Goal: Information Seeking & Learning: Learn about a topic

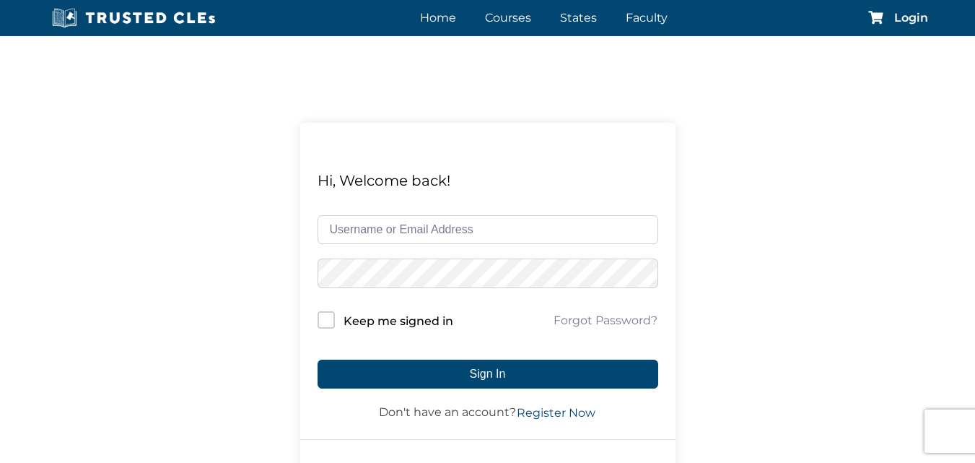
click at [449, 232] on input "text" at bounding box center [488, 229] width 341 height 29
type input "restevez"
click at [336, 334] on form "restevez Keep me signed in Forgot Password? Sign In Don't have an account? Regi…" at bounding box center [488, 318] width 341 height 207
click at [335, 320] on div "Keep me signed in" at bounding box center [386, 320] width 136 height 19
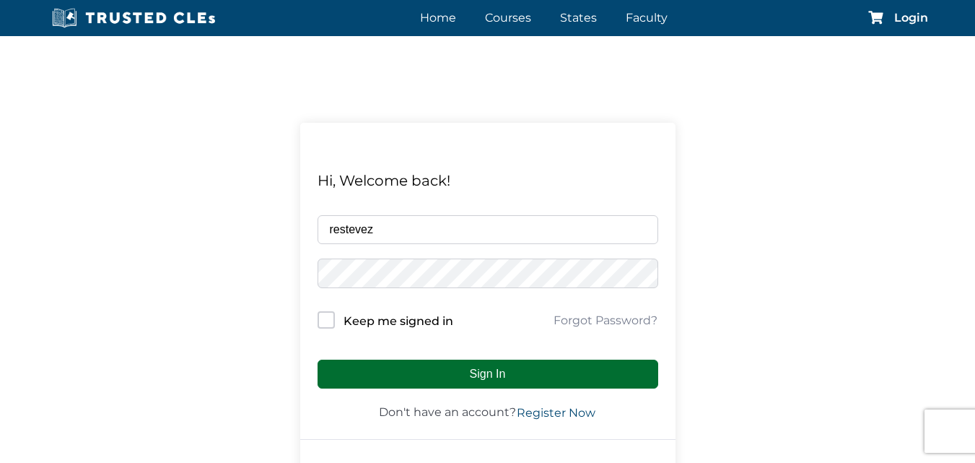
click at [347, 375] on button "Sign In" at bounding box center [488, 374] width 341 height 29
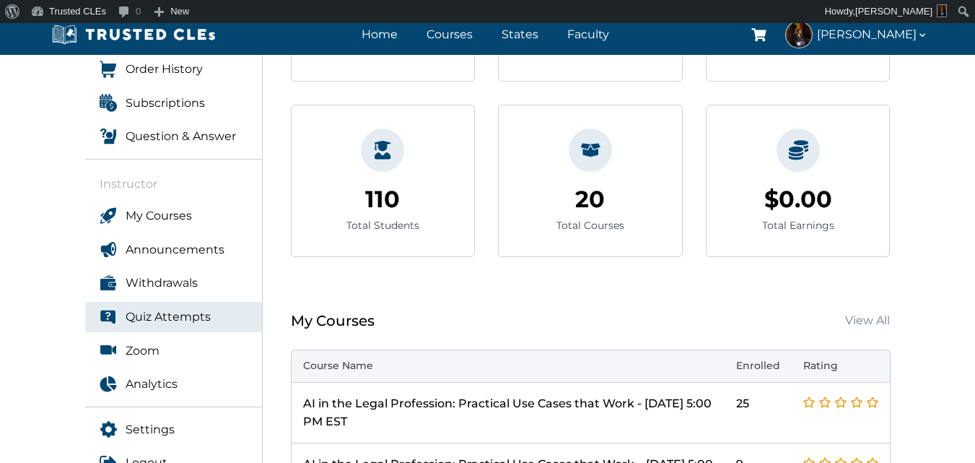
scroll to position [433, 0]
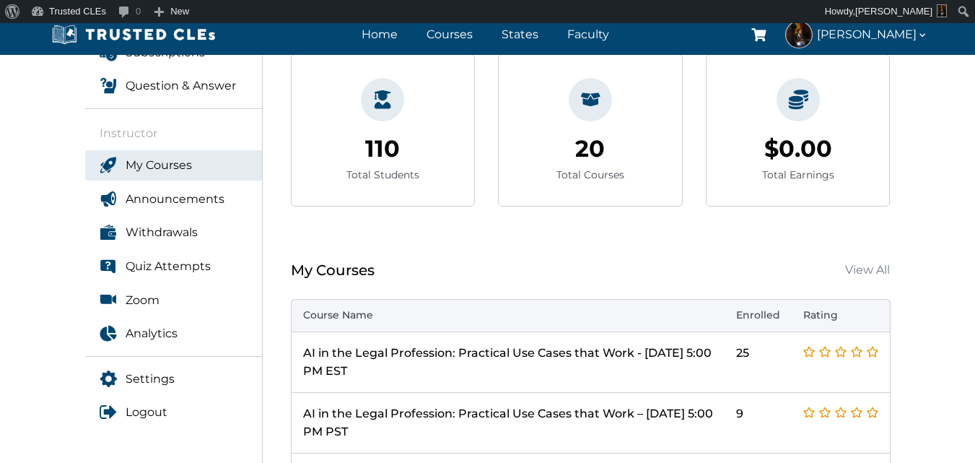
click at [166, 170] on span "My Courses" at bounding box center [159, 165] width 66 height 19
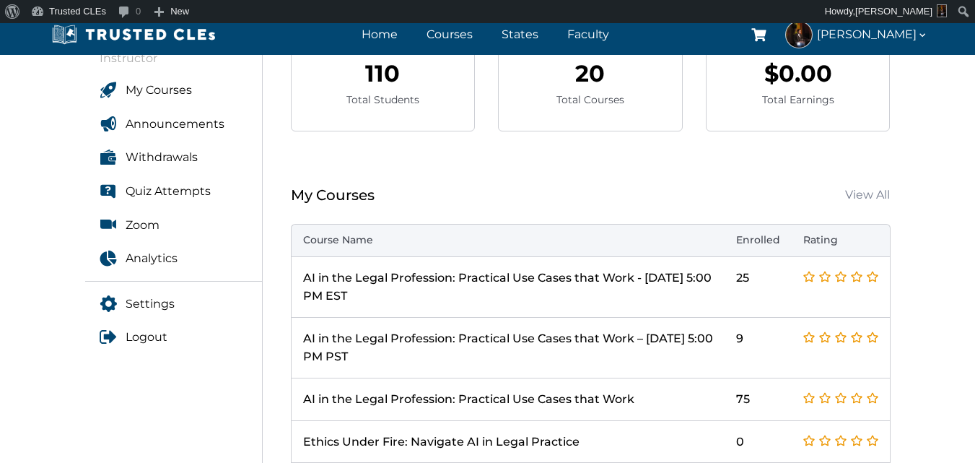
scroll to position [578, 0]
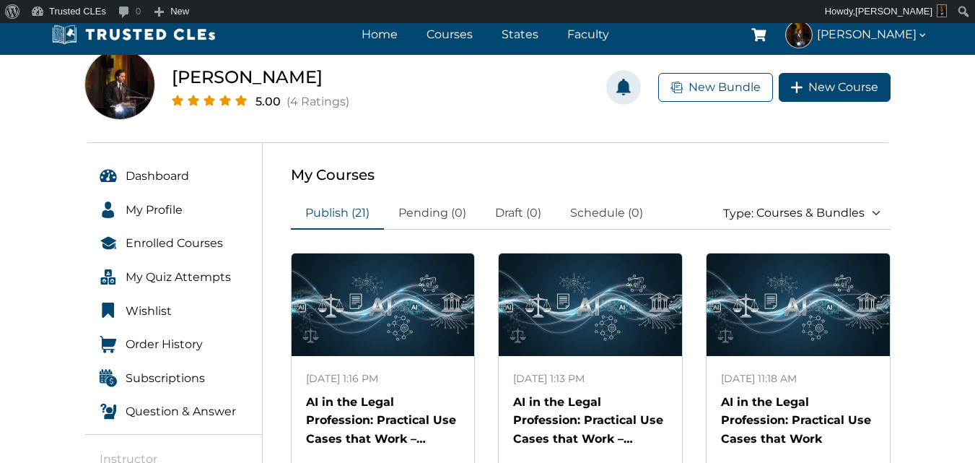
scroll to position [217, 0]
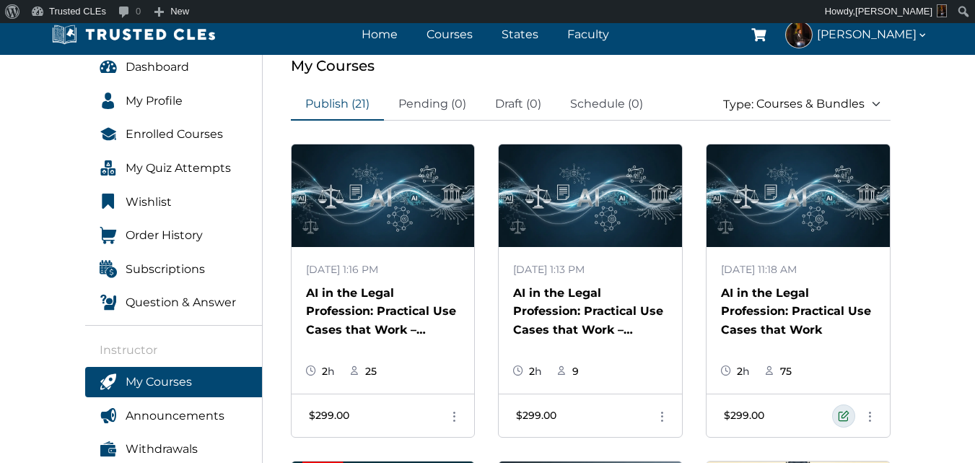
click at [839, 419] on link at bounding box center [844, 415] width 23 height 23
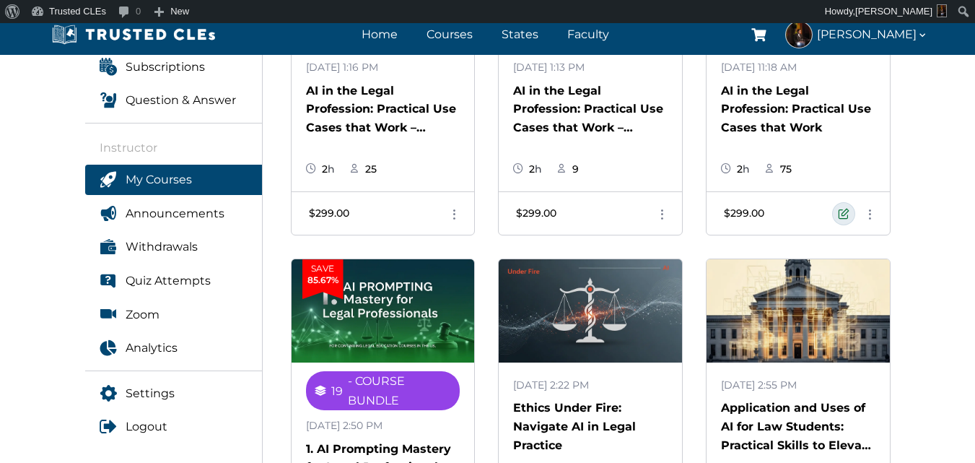
scroll to position [289, 0]
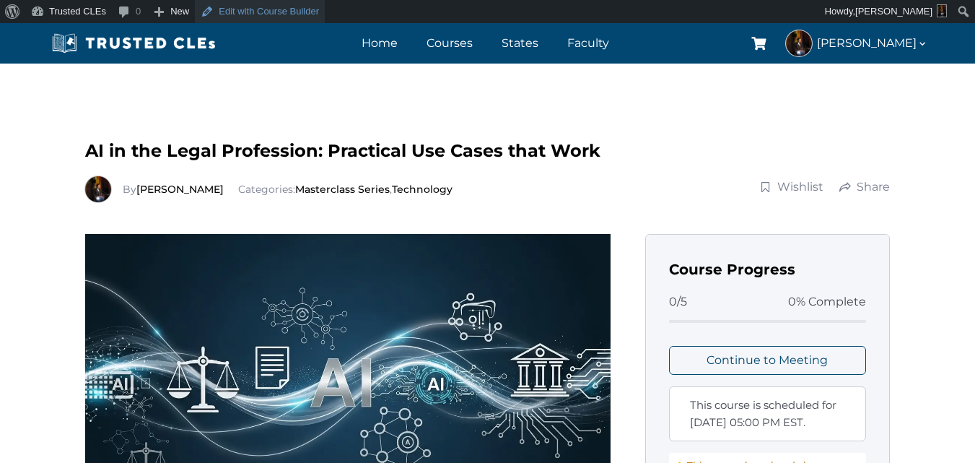
click at [221, 6] on link "Edit with Course Builder" at bounding box center [260, 11] width 130 height 23
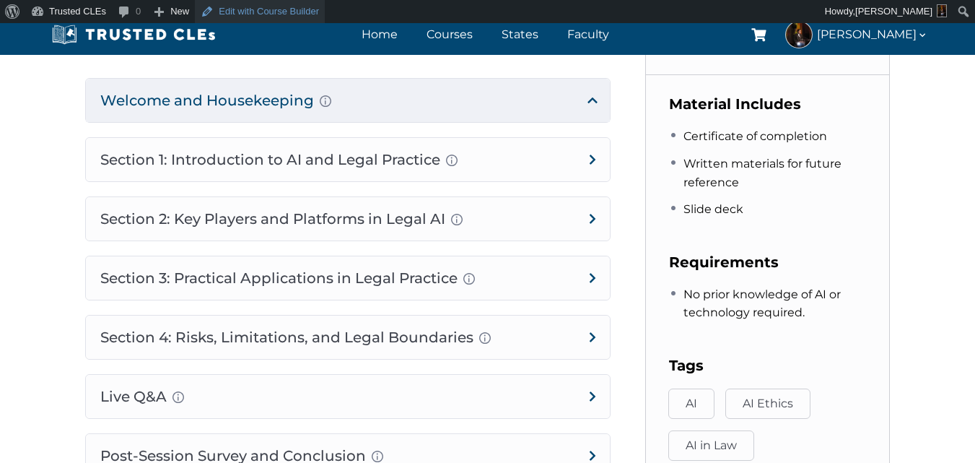
scroll to position [794, 0]
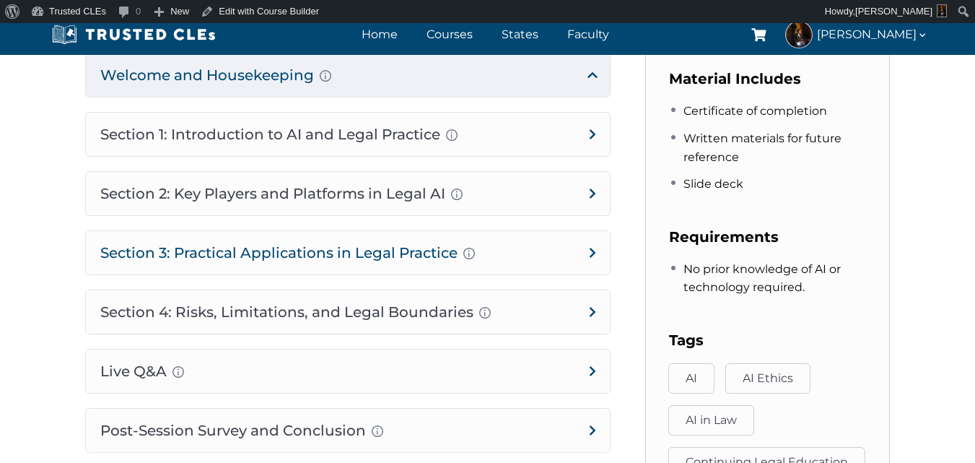
click at [436, 261] on h4 "Section 3: Practical Applications in Legal Practice Prompt Engineering Fundamen…" at bounding box center [348, 252] width 524 height 43
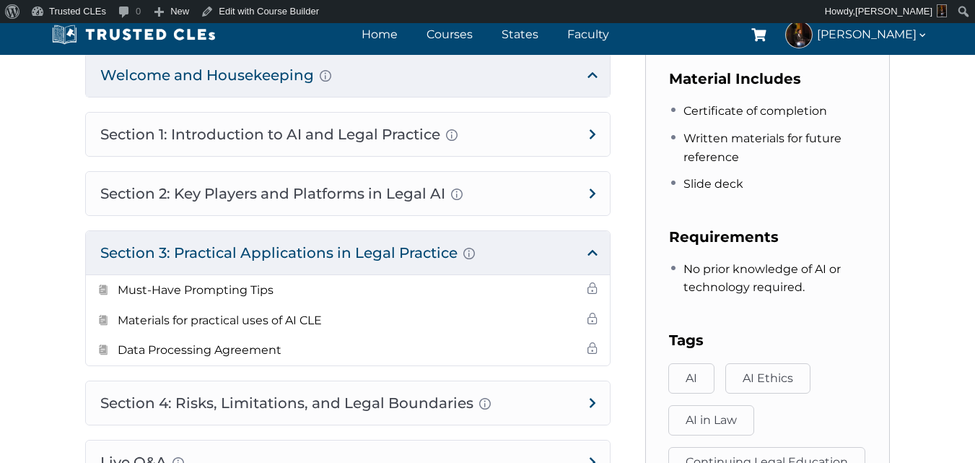
click at [436, 261] on h4 "Section 3: Practical Applications in Legal Practice Prompt Engineering Fundamen…" at bounding box center [348, 252] width 524 height 43
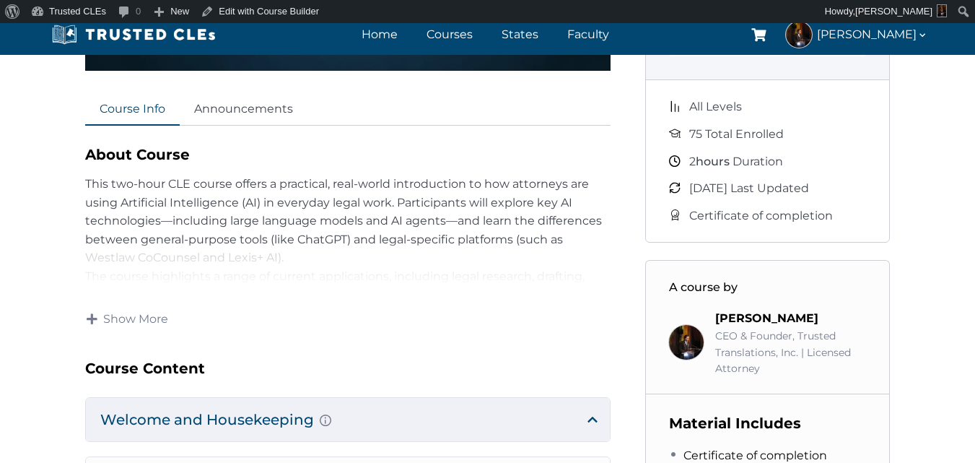
scroll to position [433, 0]
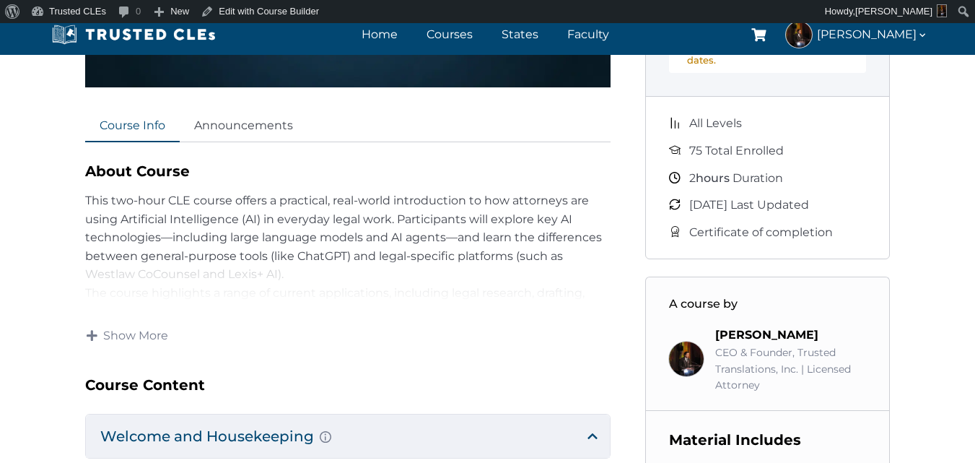
click at [441, 230] on p "This two-hour CLE course offers a practical, real-world introduction to how att…" at bounding box center [348, 237] width 526 height 92
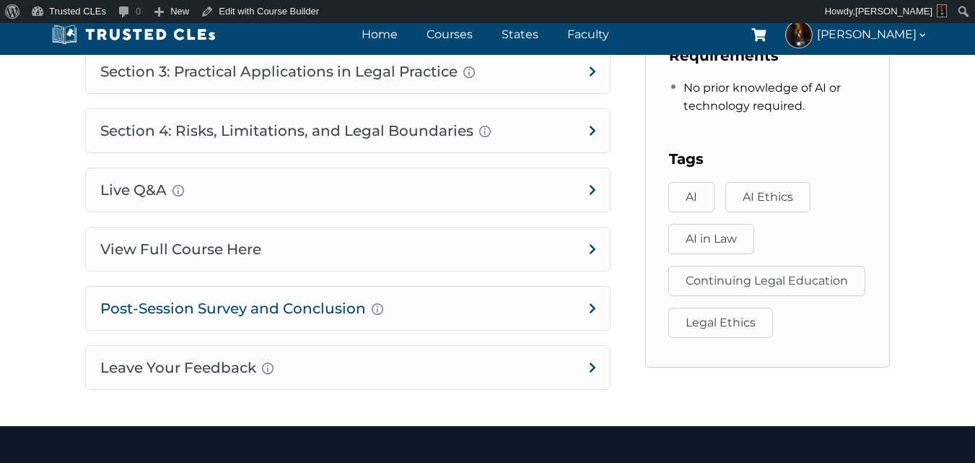
scroll to position [1011, 0]
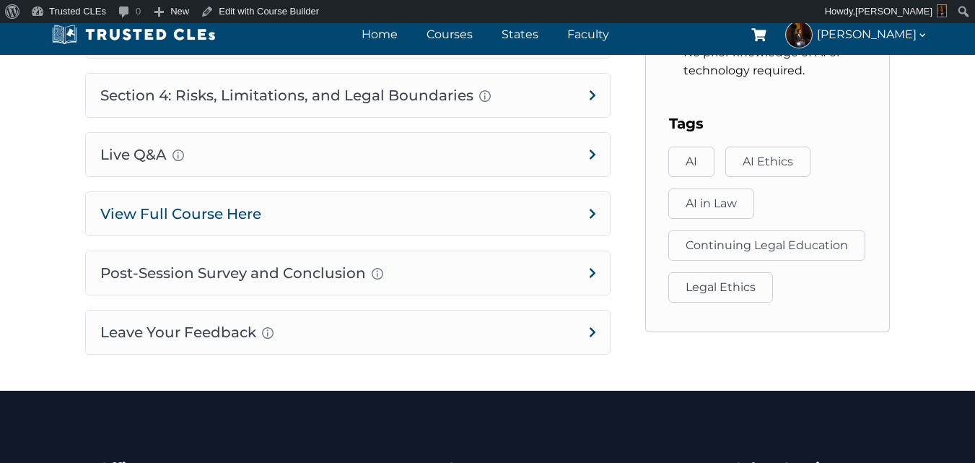
click at [352, 225] on h4 "View Full Course Here" at bounding box center [348, 213] width 524 height 43
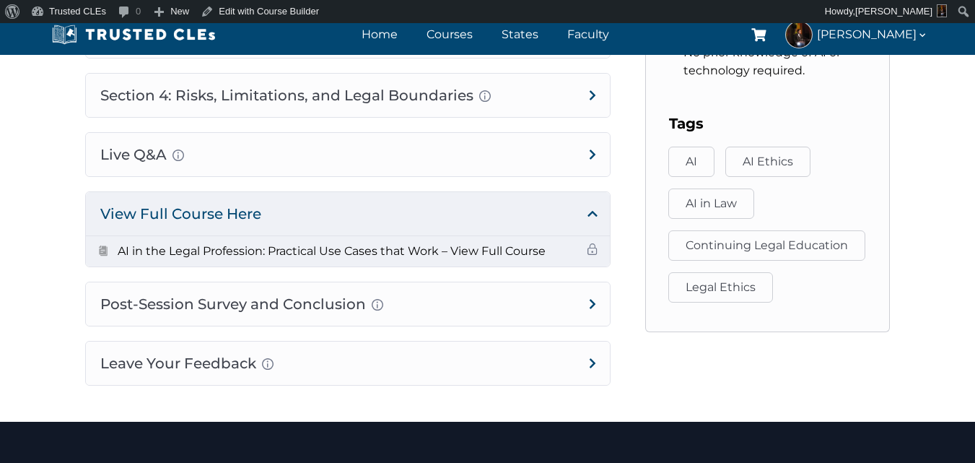
click at [589, 251] on span at bounding box center [593, 249] width 12 height 12
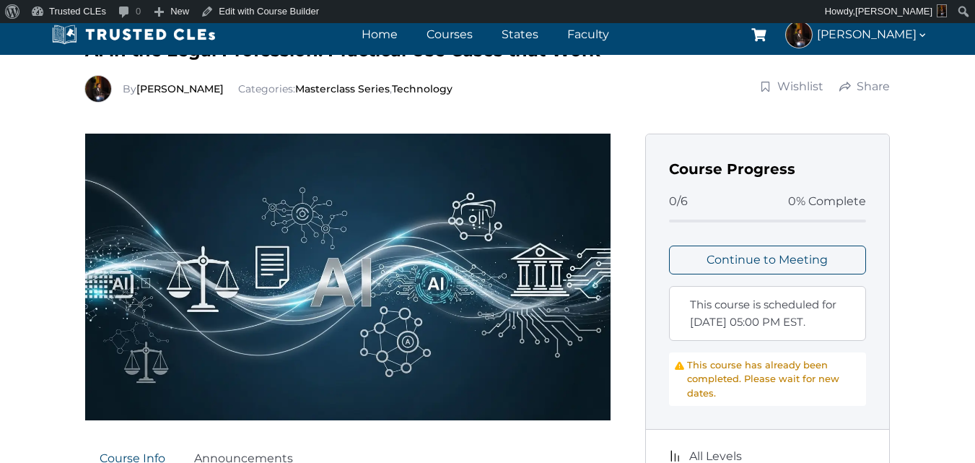
scroll to position [0, 0]
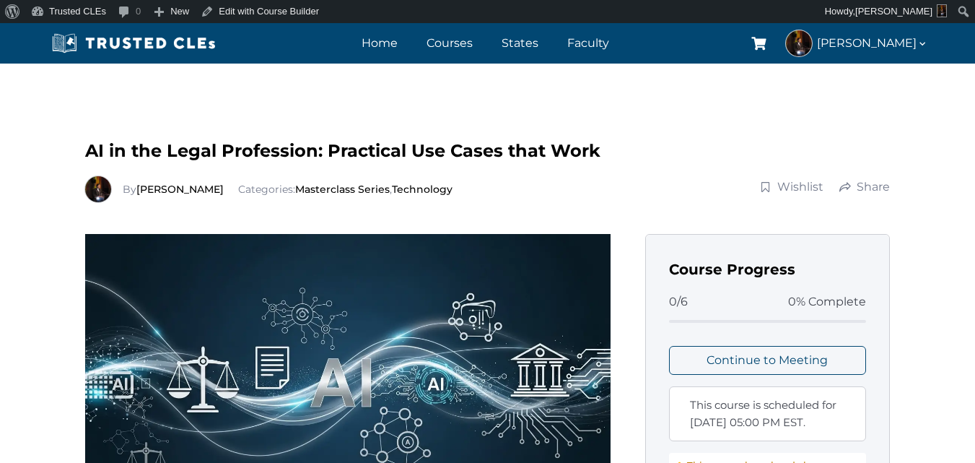
click at [365, 157] on span "AI in the Legal Profession: Practical Use Cases that Work" at bounding box center [343, 150] width 516 height 21
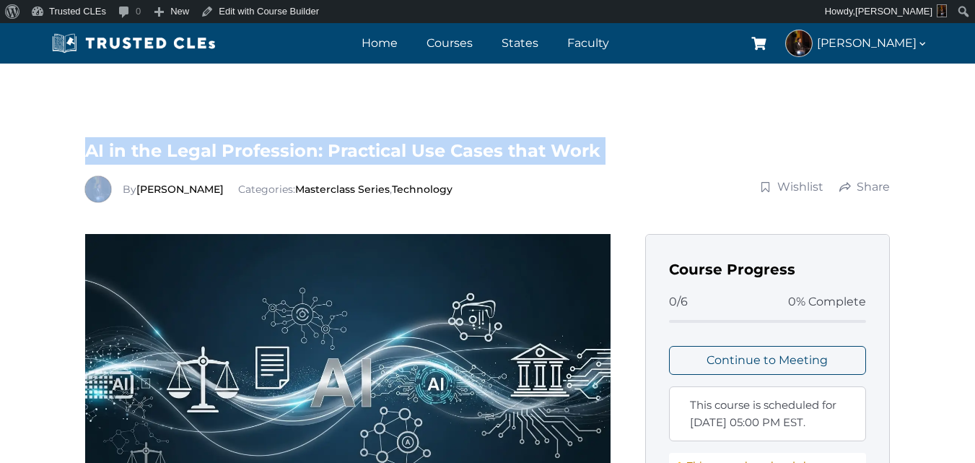
click at [365, 157] on span "AI in the Legal Profession: Practical Use Cases that Work" at bounding box center [343, 150] width 516 height 21
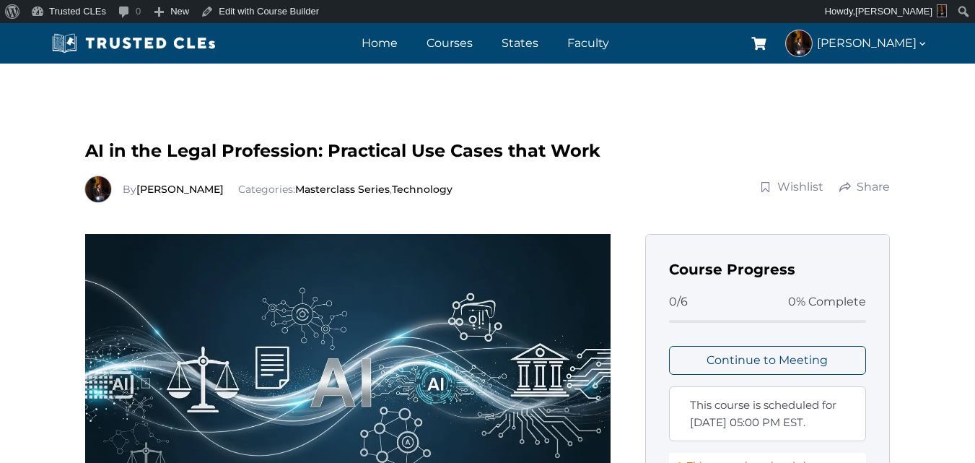
click at [365, 157] on span "AI in the Legal Profession: Practical Use Cases that Work" at bounding box center [343, 150] width 516 height 21
click at [372, 157] on span "AI in the Legal Profession: Practical Use Cases that Work" at bounding box center [343, 150] width 516 height 21
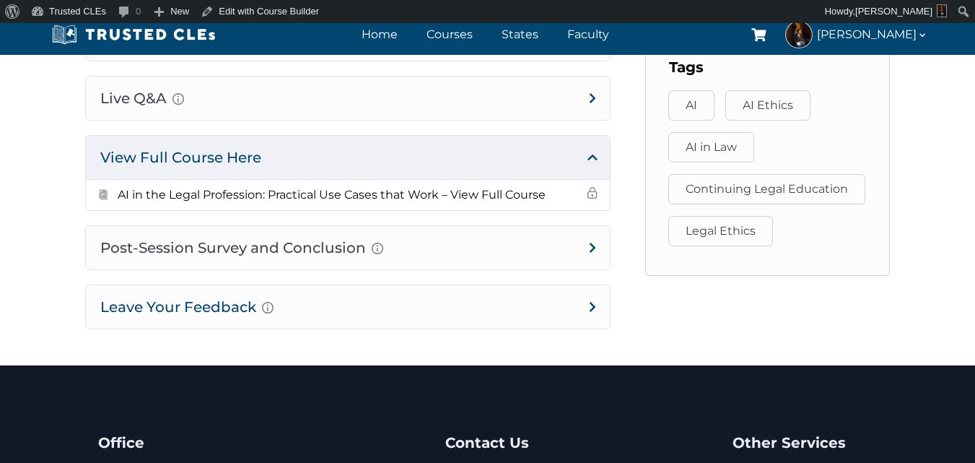
scroll to position [1083, 0]
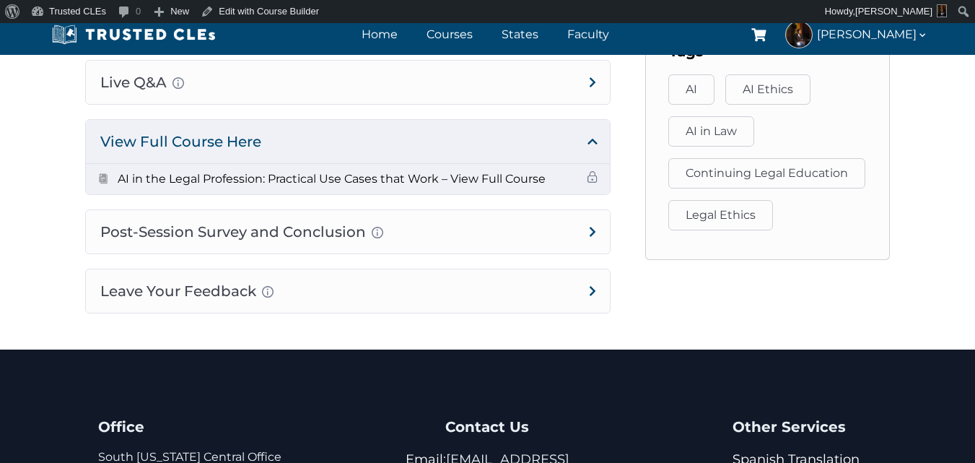
click at [406, 177] on h5 "AI in the Legal Profession: Practical Use Cases that Work – View Full Course" at bounding box center [332, 179] width 428 height 19
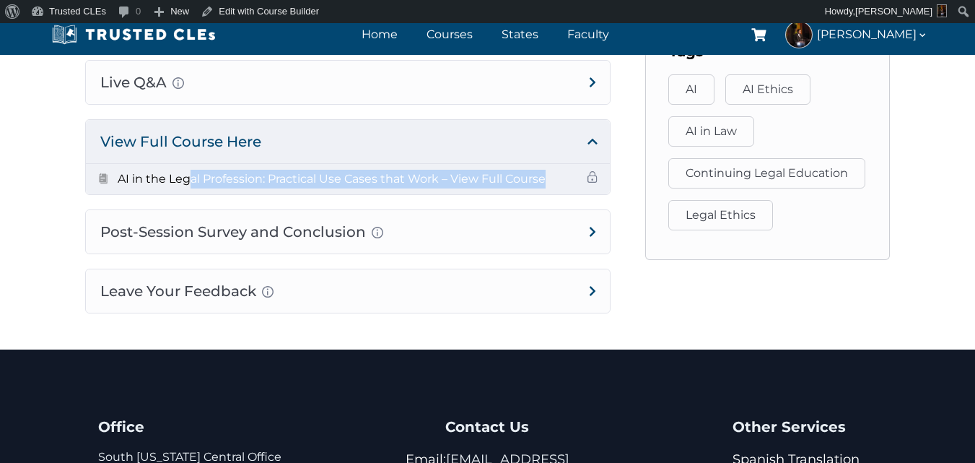
click at [406, 177] on h5 "AI in the Legal Profession: Practical Use Cases that Work – View Full Course" at bounding box center [332, 179] width 428 height 19
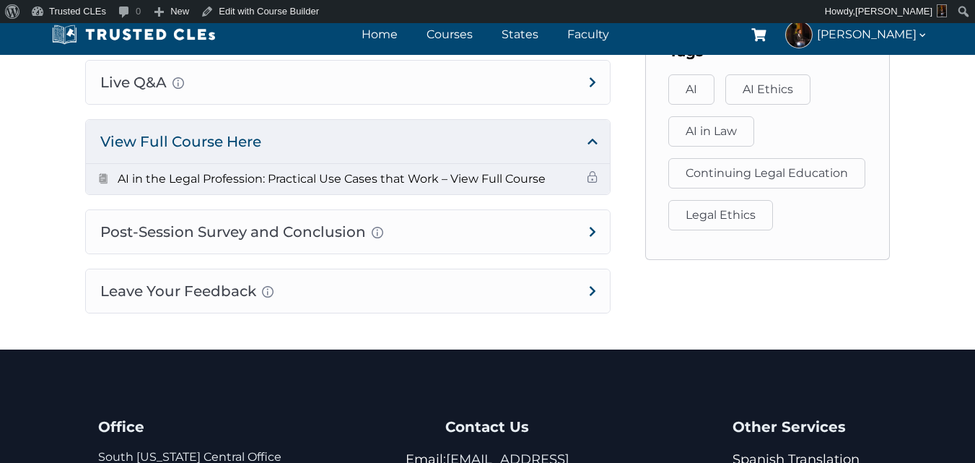
click at [282, 179] on h5 "AI in the Legal Profession: Practical Use Cases that Work – View Full Course" at bounding box center [332, 179] width 428 height 19
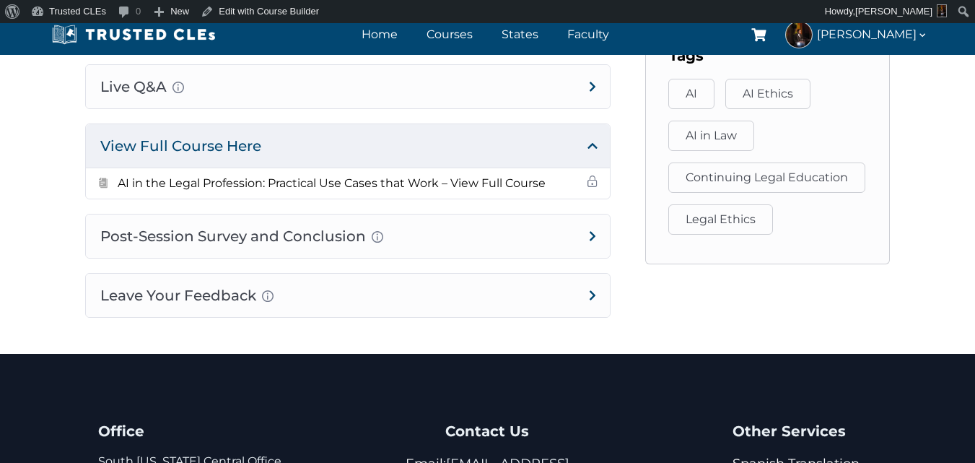
scroll to position [1010, 0]
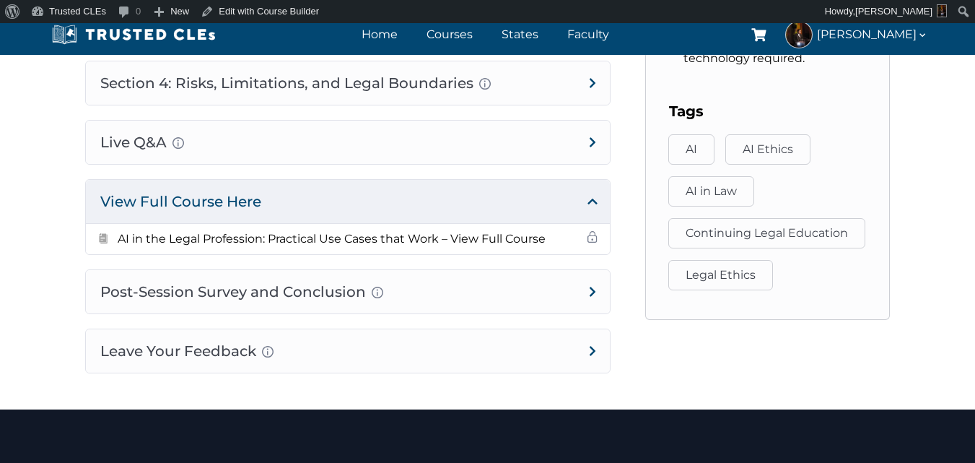
drag, startPoint x: 714, startPoint y: 348, endPoint x: 690, endPoint y: 289, distance: 63.8
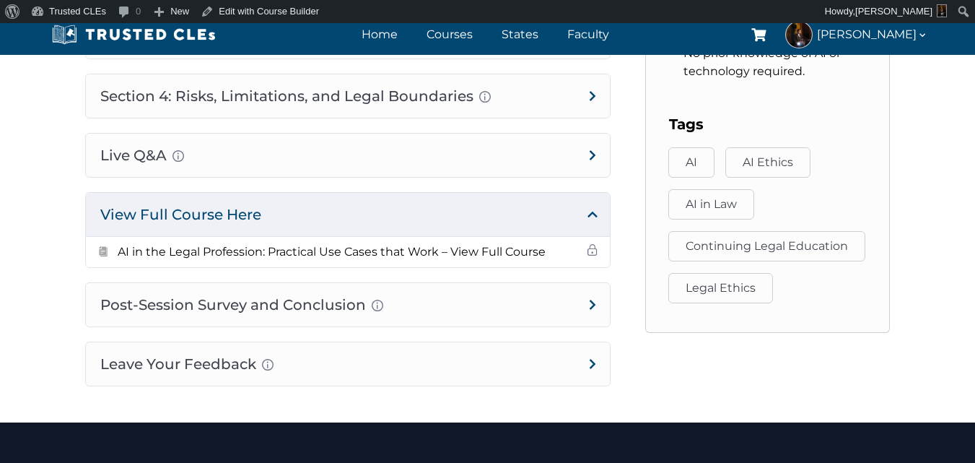
scroll to position [997, 0]
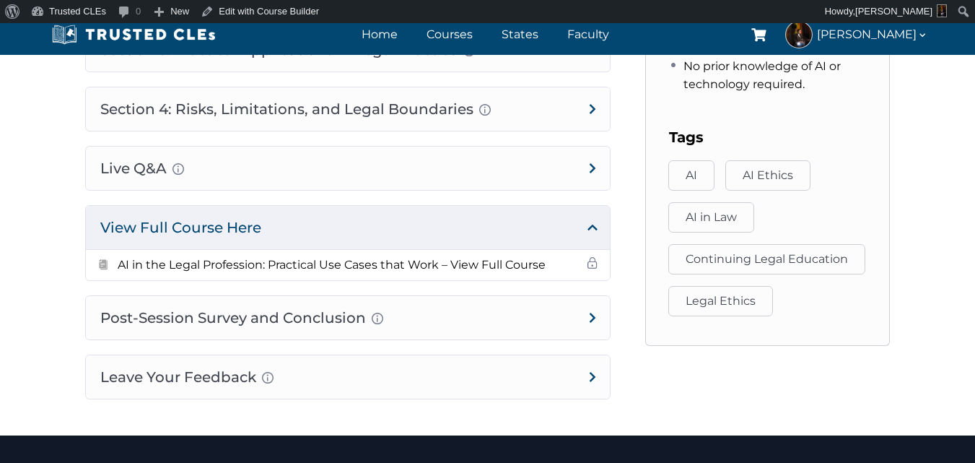
drag, startPoint x: 633, startPoint y: 328, endPoint x: 625, endPoint y: 295, distance: 33.6
drag, startPoint x: 625, startPoint y: 295, endPoint x: 628, endPoint y: 313, distance: 17.7
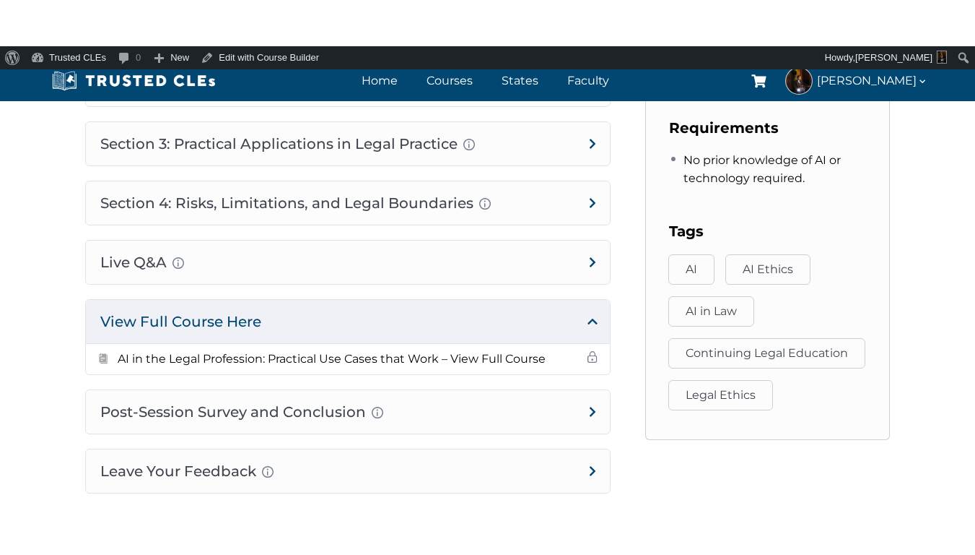
scroll to position [962, 0]
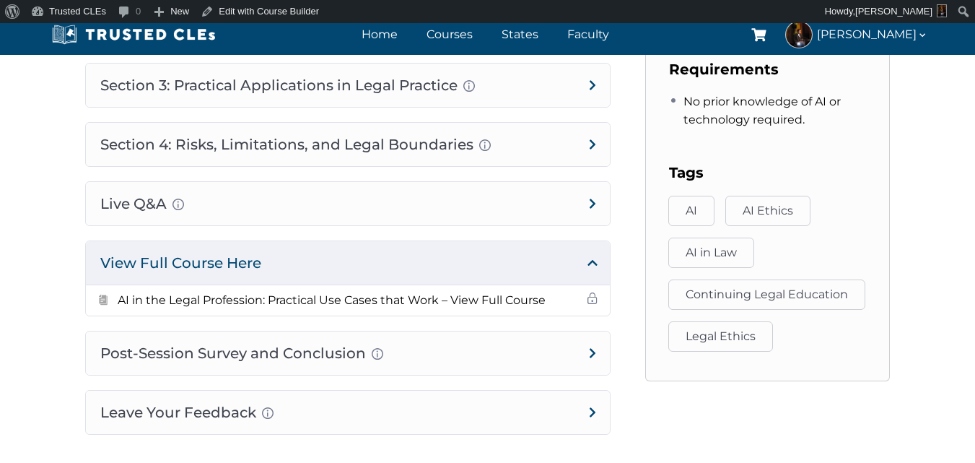
drag, startPoint x: 633, startPoint y: 301, endPoint x: 631, endPoint y: 339, distance: 38.3
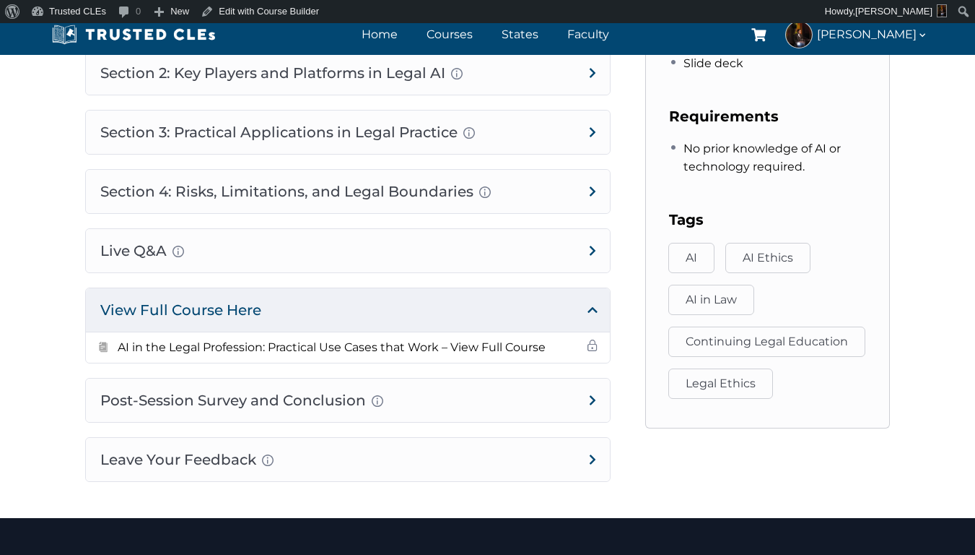
scroll to position [890, 0]
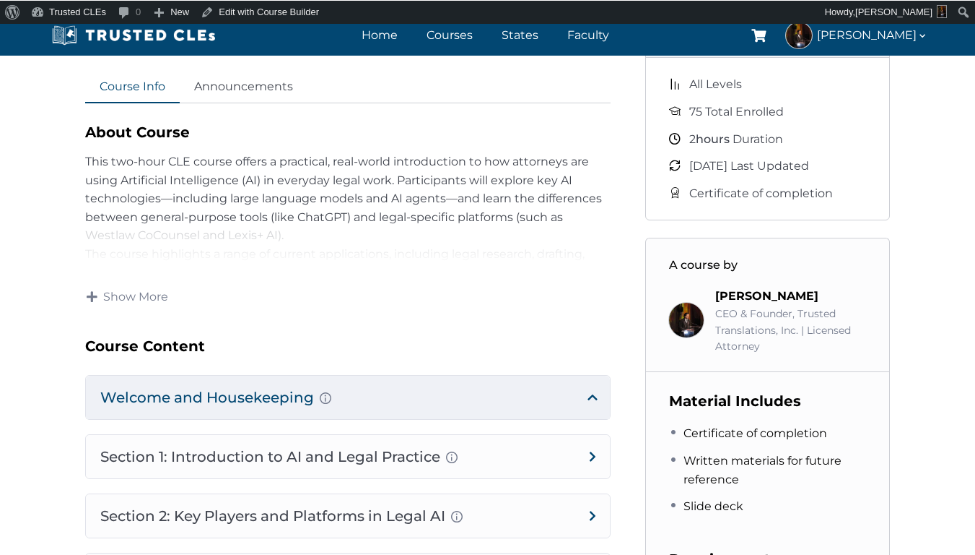
scroll to position [505, 0]
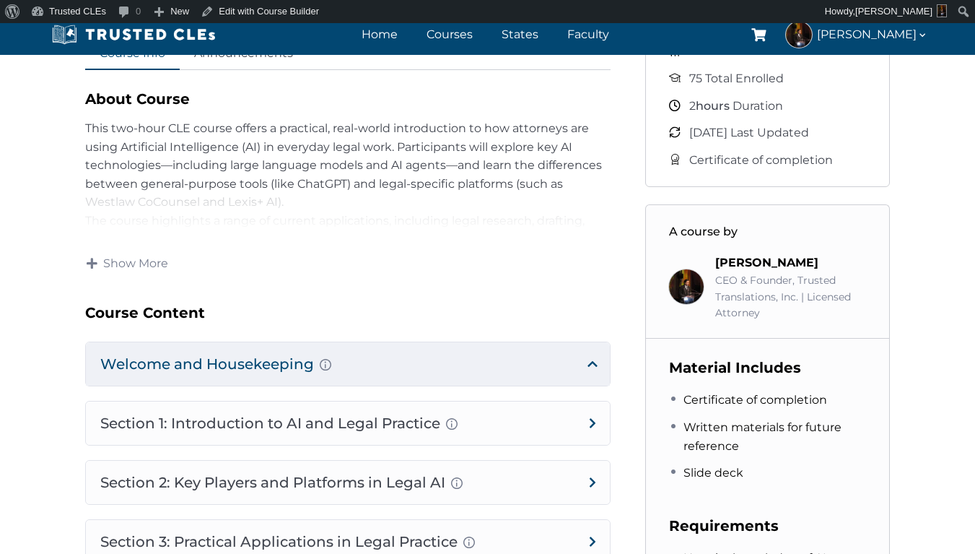
click at [626, 266] on main "Course Info Announcements More About Course This two-hour CLE course offers a p…" at bounding box center [348, 310] width 560 height 1162
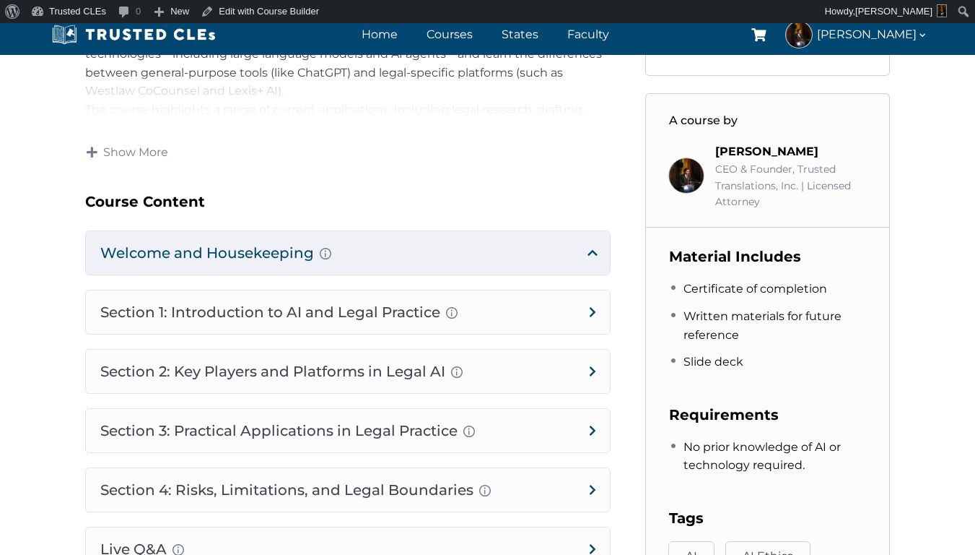
drag, startPoint x: 631, startPoint y: 271, endPoint x: 631, endPoint y: 317, distance: 46.2
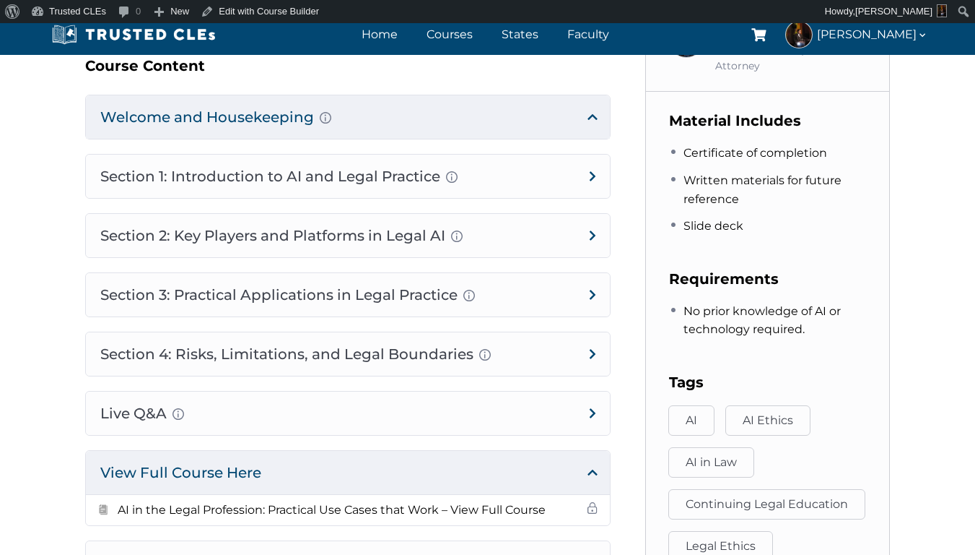
drag, startPoint x: 631, startPoint y: 317, endPoint x: 632, endPoint y: 368, distance: 51.3
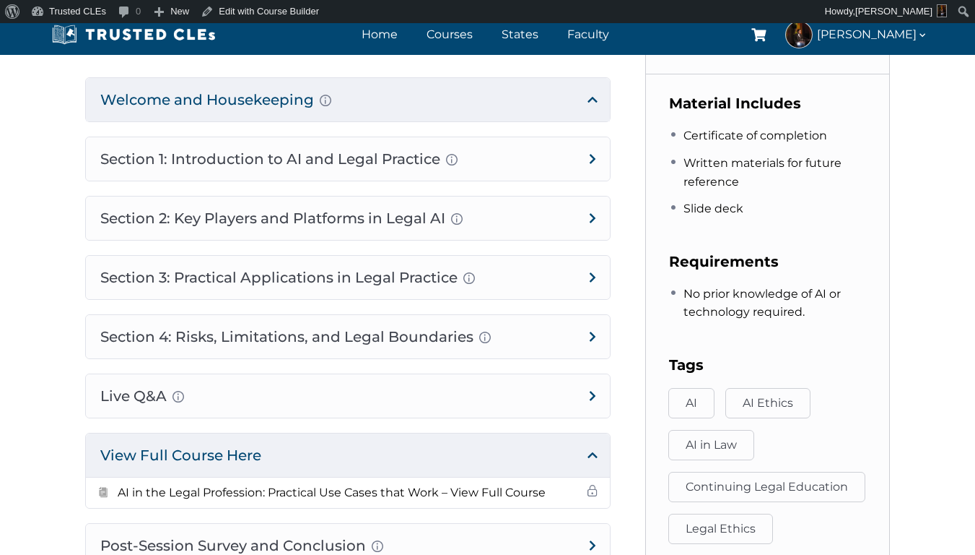
drag, startPoint x: 642, startPoint y: 353, endPoint x: 642, endPoint y: 367, distance: 13.7
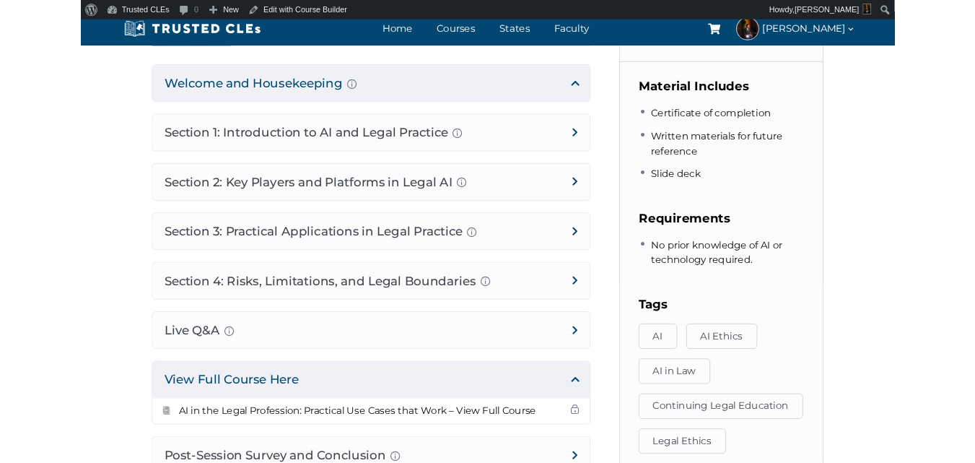
scroll to position [771, 0]
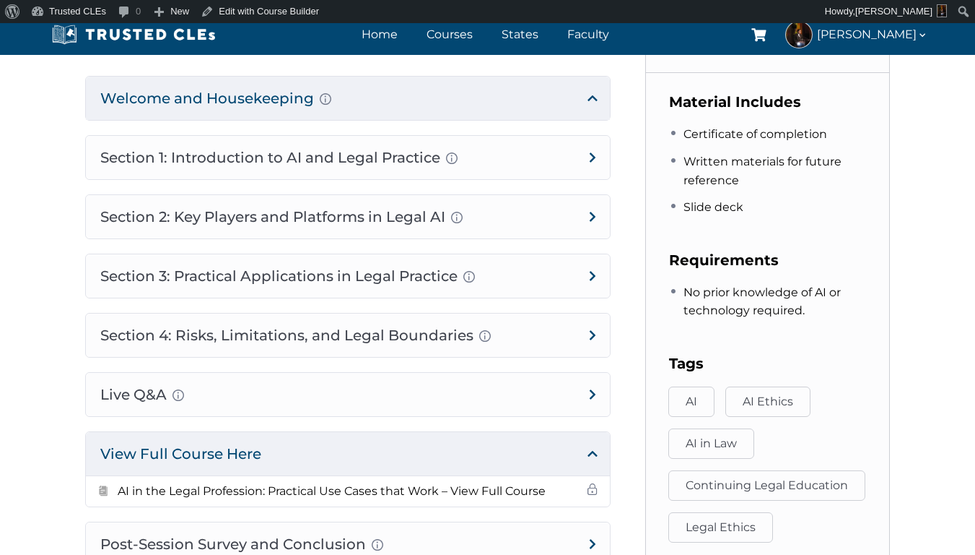
click at [637, 368] on aside "Course Progress 0/6 0% Complete Continue to Meeting This course is scheduled fo…" at bounding box center [768, 44] width 280 height 1162
